Goal: Transaction & Acquisition: Purchase product/service

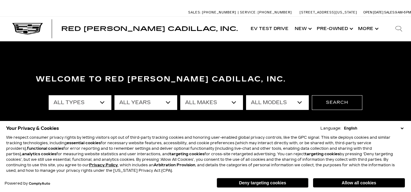
click at [253, 181] on button "Deny targeting cookies" at bounding box center [263, 183] width 92 height 10
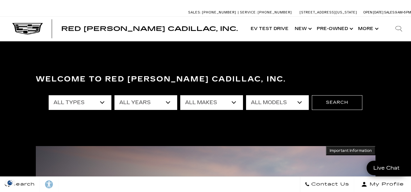
click at [103, 103] on select "All Types New Used Certified Used Demo" at bounding box center [80, 102] width 63 height 15
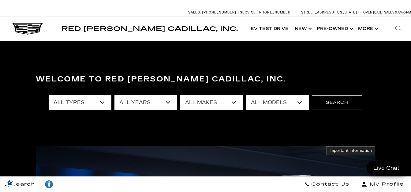
select select "New"
click at [49, 95] on select "All Types New Used Certified Used Demo" at bounding box center [80, 102] width 63 height 15
click at [170, 101] on select "All Years 2026 2025 2024" at bounding box center [145, 102] width 63 height 15
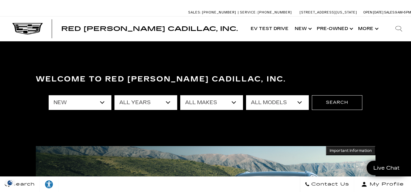
select select "2026"
click at [114, 95] on select "All Years 2026 2025 2024" at bounding box center [145, 102] width 63 height 15
click at [233, 103] on select "All Makes Cadillac" at bounding box center [211, 102] width 63 height 15
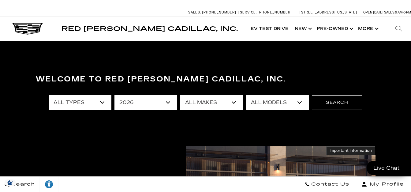
select select "Cadillac"
click at [180, 95] on select "All Makes Cadillac" at bounding box center [211, 102] width 63 height 15
click at [301, 101] on select "All Models ESCALADE IQ ESCALADE IQL LYRIQ VISTIQ" at bounding box center [277, 102] width 63 height 15
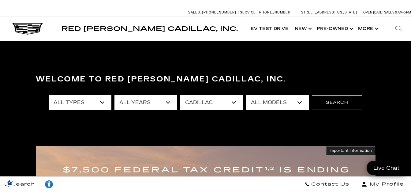
click at [168, 103] on select "All Years 2026" at bounding box center [145, 102] width 63 height 15
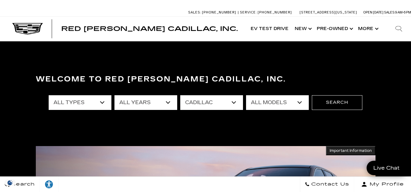
click at [114, 95] on select "All Years 2026" at bounding box center [145, 102] width 63 height 15
click at [169, 101] on select "All Years 2026 2025 2024" at bounding box center [145, 102] width 63 height 15
select select "2025"
click at [114, 95] on select "All Years 2026 2025 2024" at bounding box center [145, 102] width 63 height 15
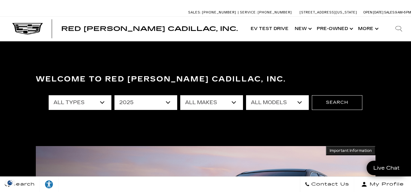
click at [300, 103] on select "All Models CT4 Escalade Escalade ESV ESCALADE IQ LYRIQ OPTIQ XT5 XT6" at bounding box center [277, 102] width 63 height 15
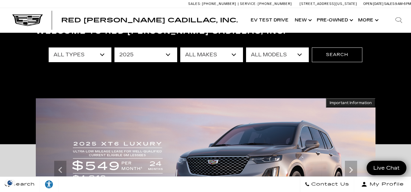
scroll to position [44, 0]
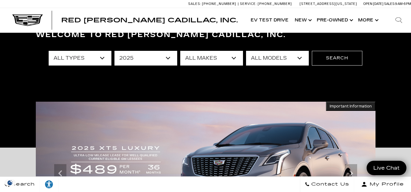
click at [301, 59] on select "All Models CT4 Escalade Escalade ESV ESCALADE IQ LYRIQ OPTIQ XT5 XT6" at bounding box center [277, 58] width 63 height 15
click at [337, 59] on button "Search" at bounding box center [337, 58] width 50 height 15
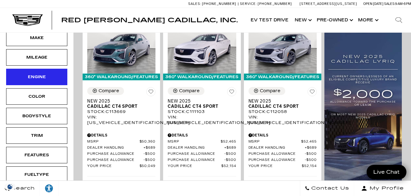
click at [53, 73] on div "Engine" at bounding box center [36, 77] width 61 height 17
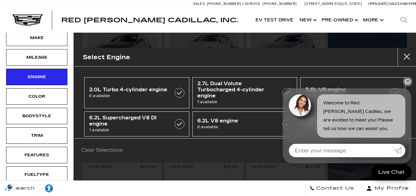
click at [408, 83] on link "✕" at bounding box center [407, 81] width 7 height 7
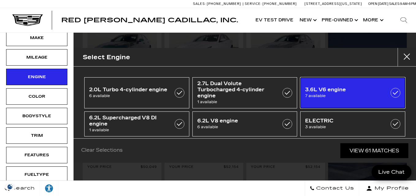
click at [357, 95] on span "7 available" at bounding box center [345, 96] width 81 height 6
type input "$61,023"
type input "$76,249"
checkbox input "true"
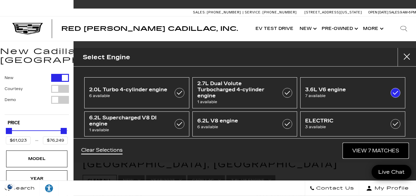
click at [368, 151] on link "View 7 Matches" at bounding box center [375, 151] width 65 height 15
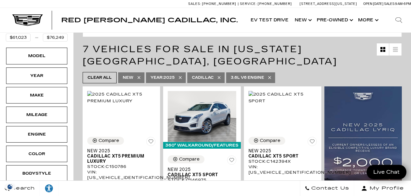
scroll to position [124, 0]
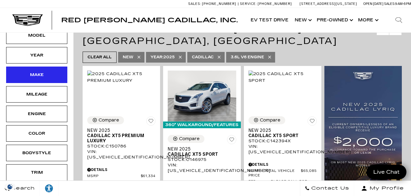
click at [42, 72] on div "Make" at bounding box center [36, 75] width 31 height 7
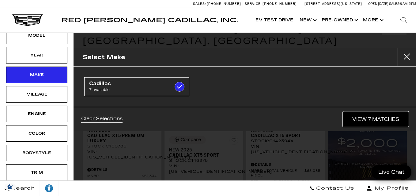
click at [381, 118] on link "View 7 Matches" at bounding box center [375, 119] width 65 height 15
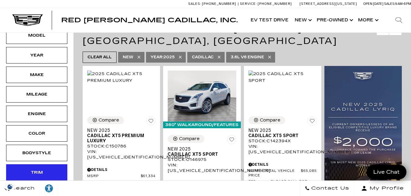
click at [32, 170] on div "Trim" at bounding box center [36, 173] width 31 height 7
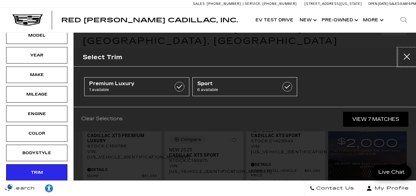
click at [405, 58] on button "Close" at bounding box center [406, 57] width 18 height 18
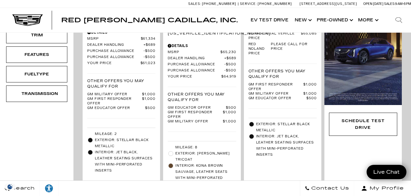
scroll to position [0, 0]
